Goal: Task Accomplishment & Management: Use online tool/utility

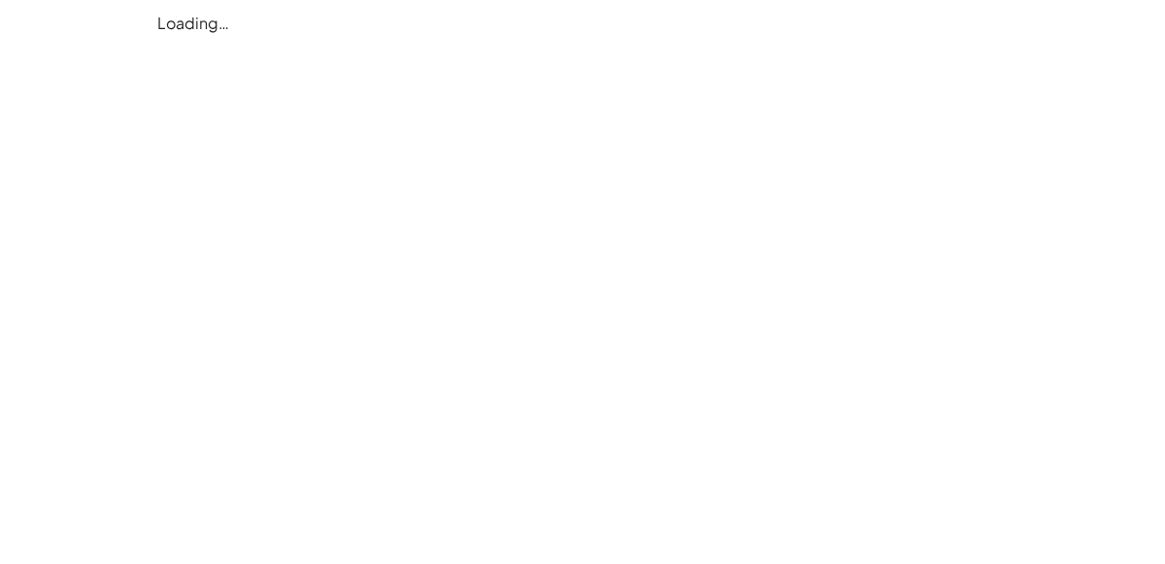
click at [0, 0] on div "Loading…" at bounding box center [0, 0] width 0 height 0
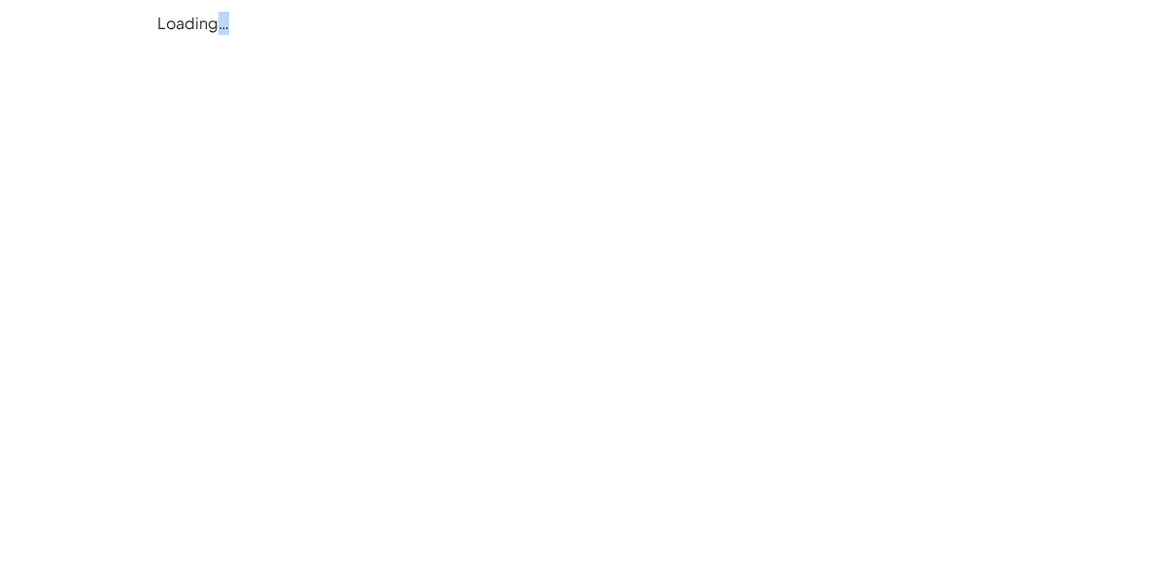
click at [0, 0] on div "Loading…" at bounding box center [0, 0] width 0 height 0
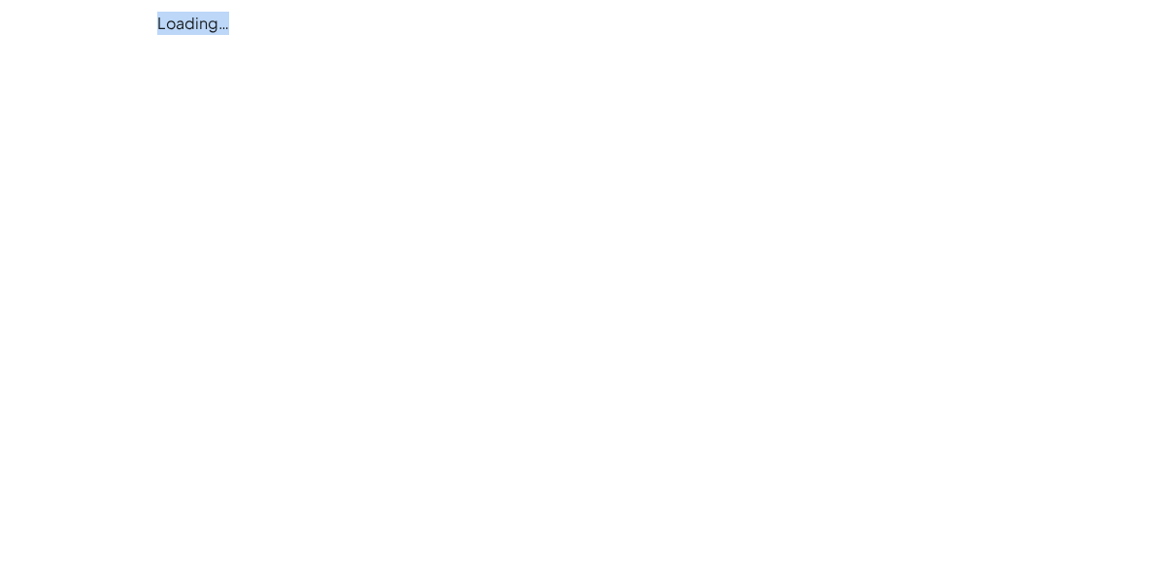
click at [0, 0] on div "Loading…" at bounding box center [0, 0] width 0 height 0
